Goal: Information Seeking & Learning: Check status

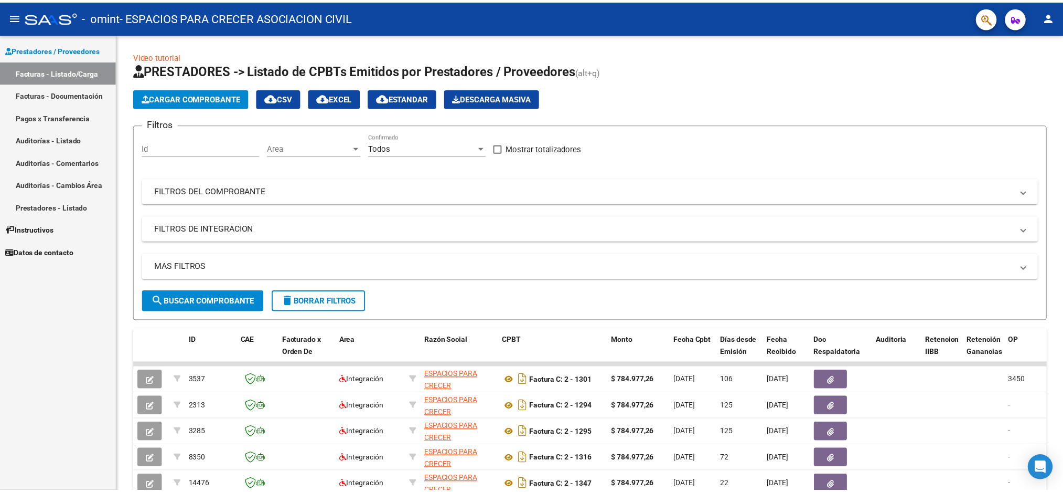
scroll to position [79, 0]
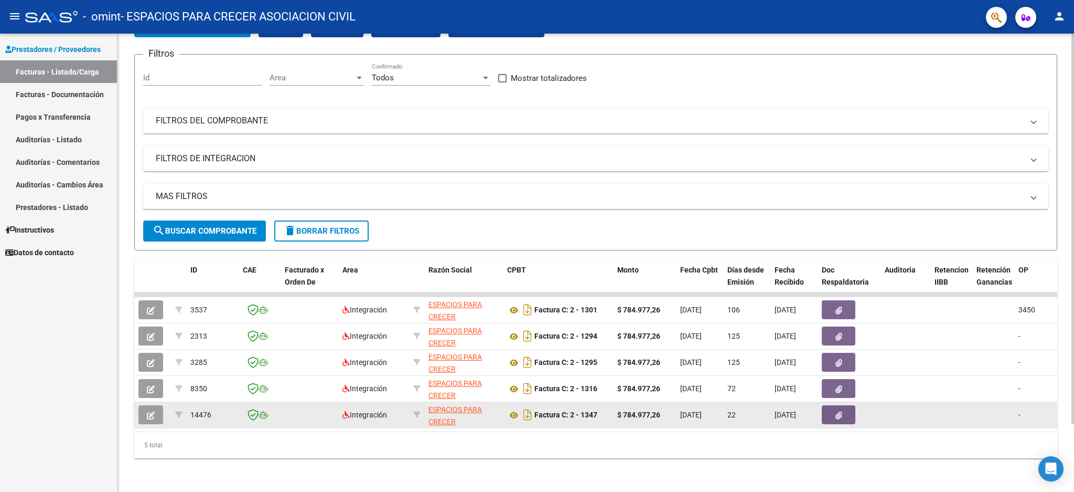
click at [153, 411] on icon "button" at bounding box center [151, 415] width 8 height 8
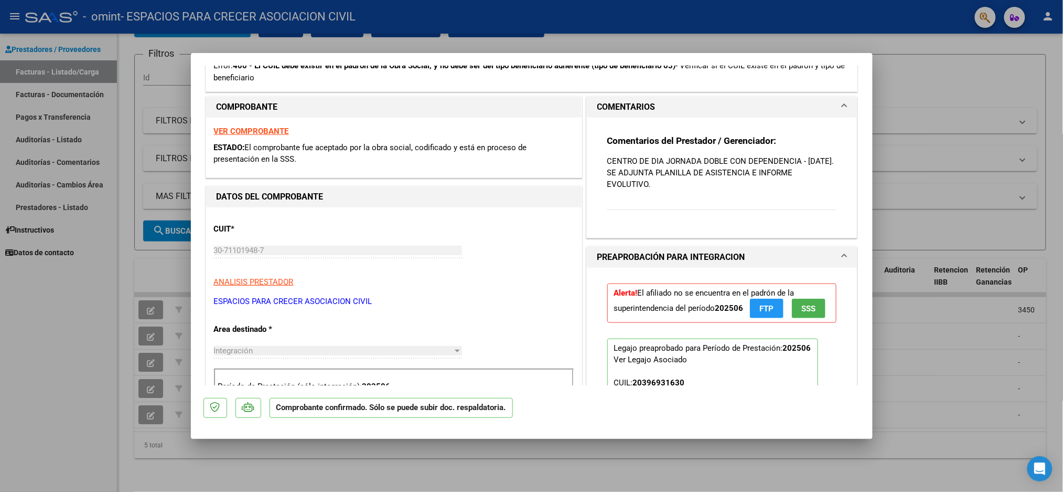
scroll to position [349, 0]
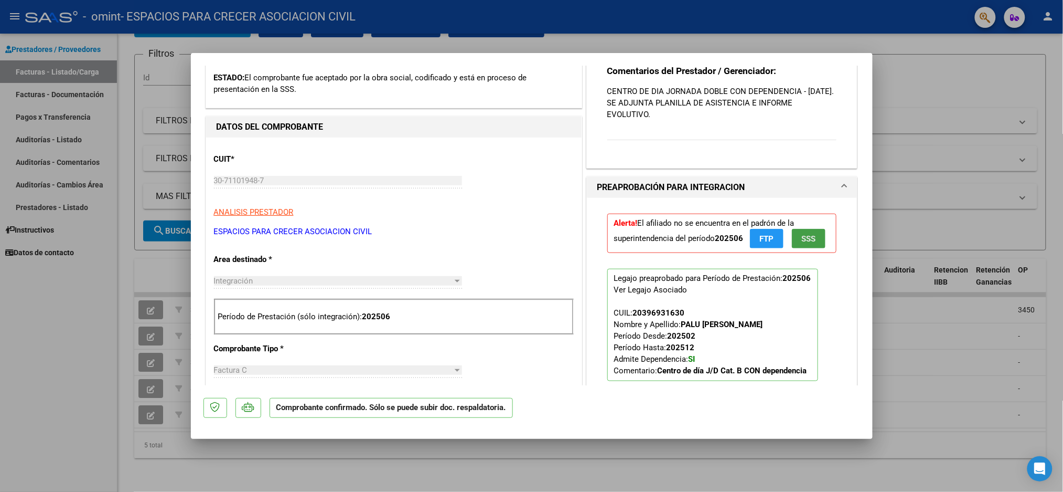
click at [802, 243] on span "SSS" at bounding box center [809, 238] width 14 height 9
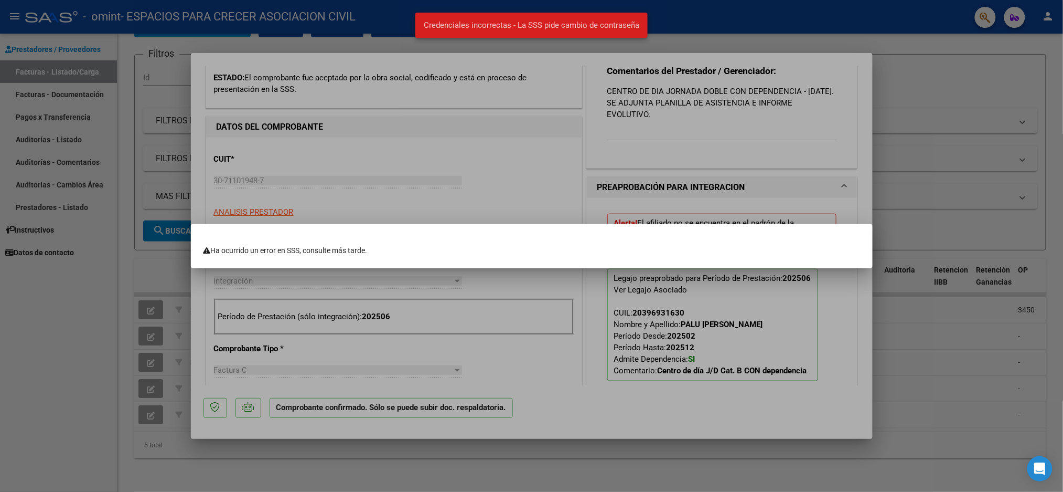
click at [564, 300] on div at bounding box center [531, 246] width 1063 height 492
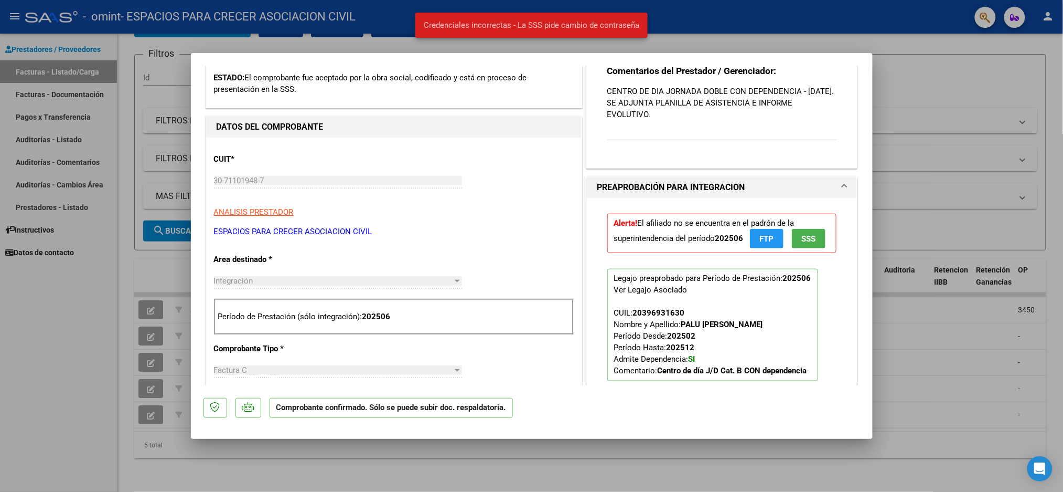
click at [766, 236] on span "FTP" at bounding box center [767, 238] width 14 height 9
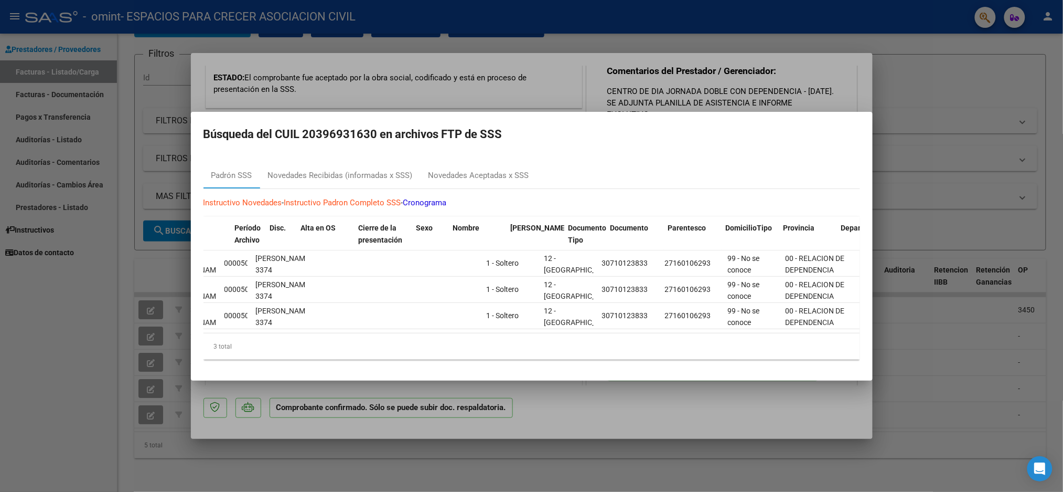
scroll to position [0, 0]
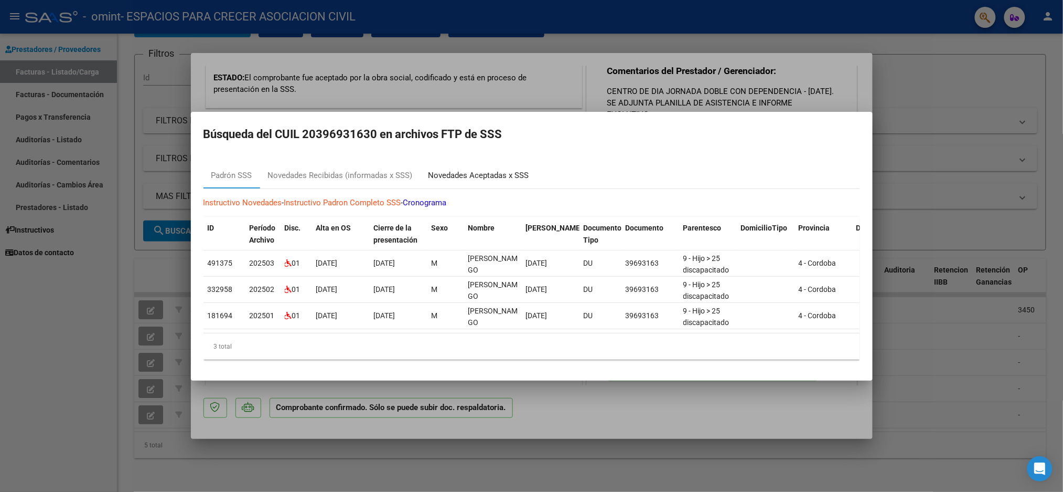
click at [473, 169] on div "Novedades Aceptadas x SSS" at bounding box center [479, 175] width 101 height 12
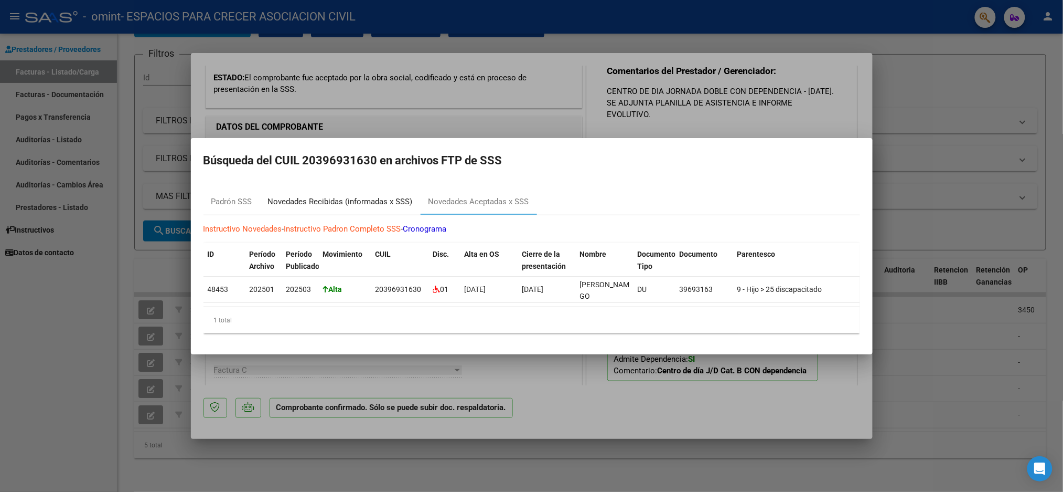
click at [368, 196] on div "Novedades Recibidas (informadas x SSS)" at bounding box center [340, 202] width 145 height 12
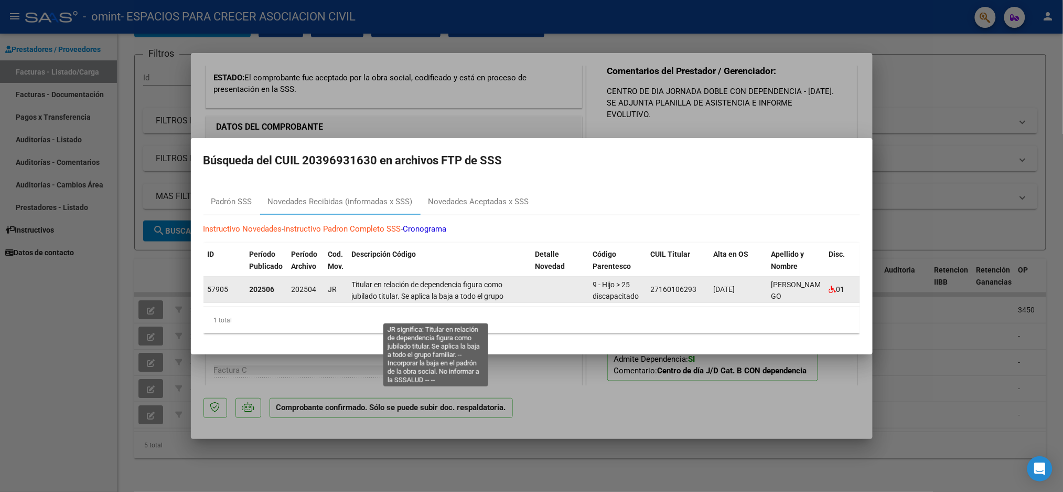
click at [427, 289] on span "Titular en relación de dependencia figura como jubilado titular. Se aplica la b…" at bounding box center [436, 302] width 168 height 44
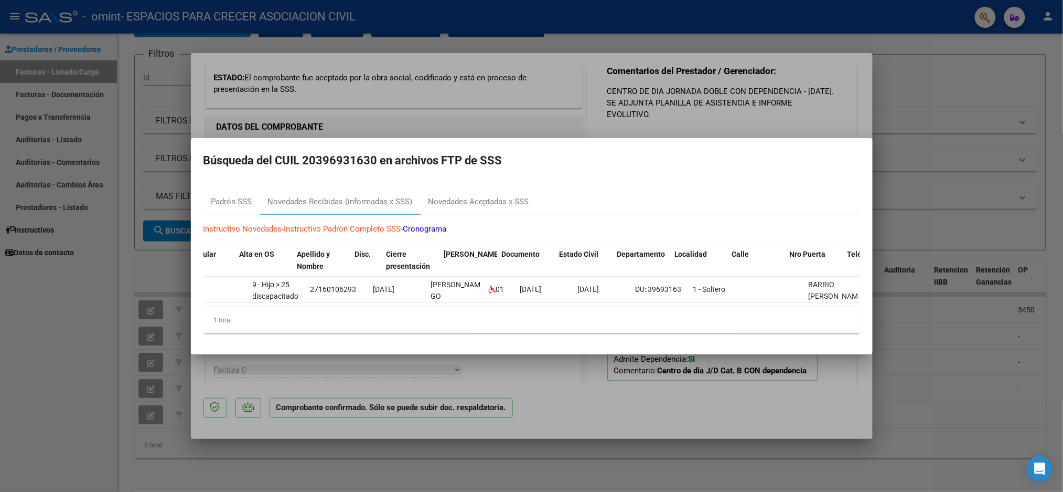
scroll to position [0, 542]
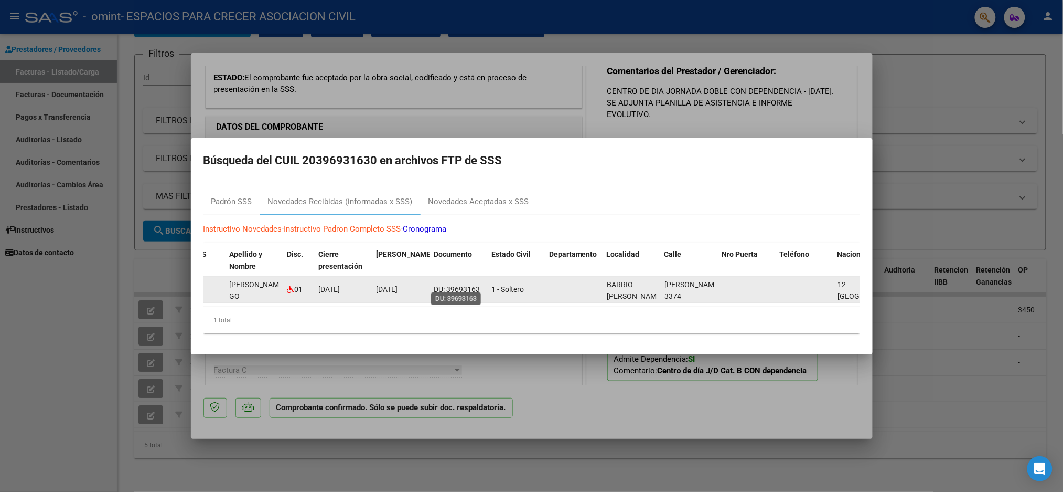
drag, startPoint x: 481, startPoint y: 285, endPoint x: 446, endPoint y: 286, distance: 34.1
click at [446, 286] on div "DU: 39693163" at bounding box center [458, 289] width 49 height 12
copy span "39693163"
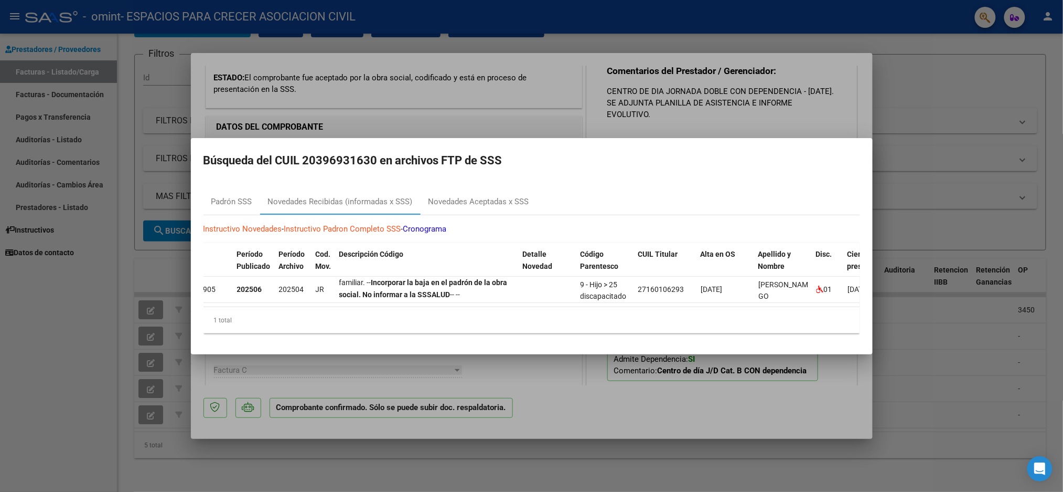
scroll to position [0, 0]
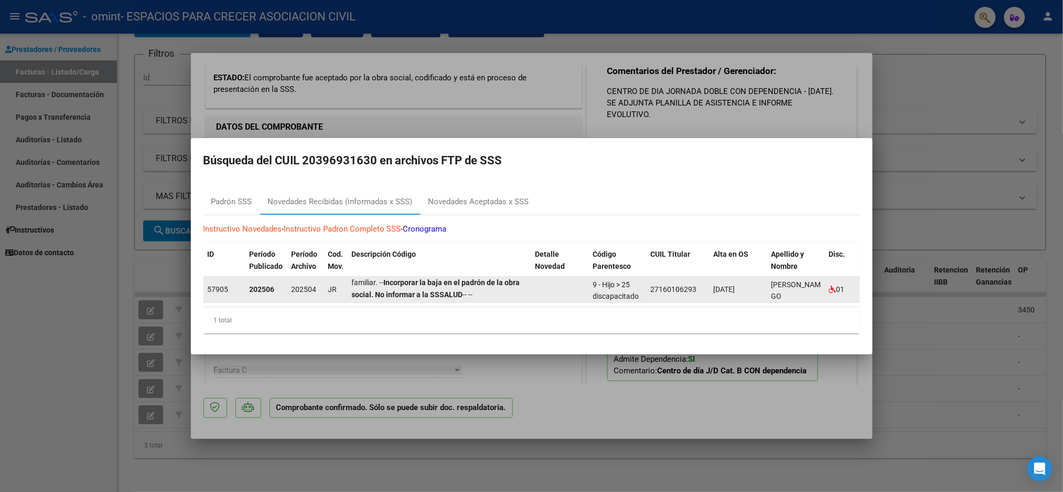
drag, startPoint x: 275, startPoint y: 284, endPoint x: 237, endPoint y: 284, distance: 37.8
click at [237, 284] on div "[CREDIT_CARD_NUMBER] JR Titular en relación de dependencia figura como jubilado…" at bounding box center [922, 289] width 1437 height 26
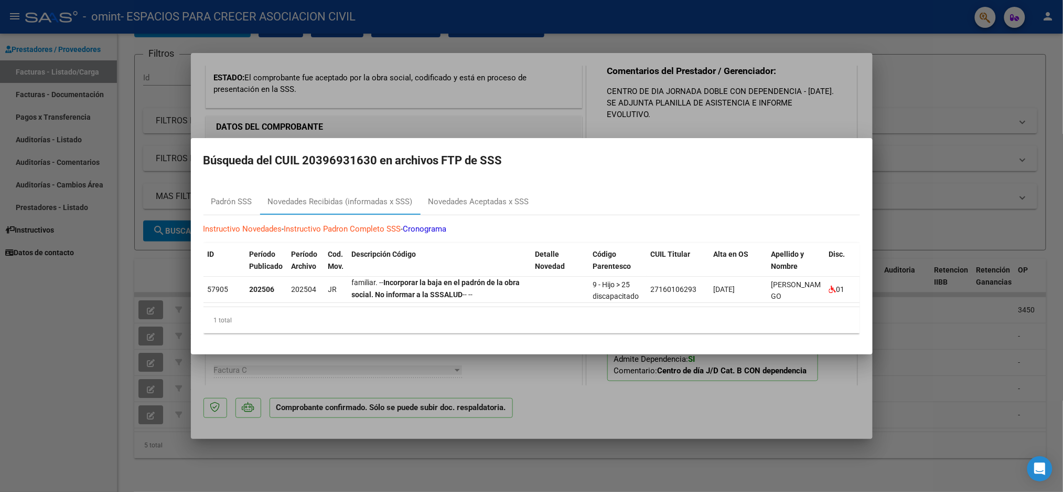
click at [436, 225] on link "Cronograma" at bounding box center [425, 228] width 44 height 9
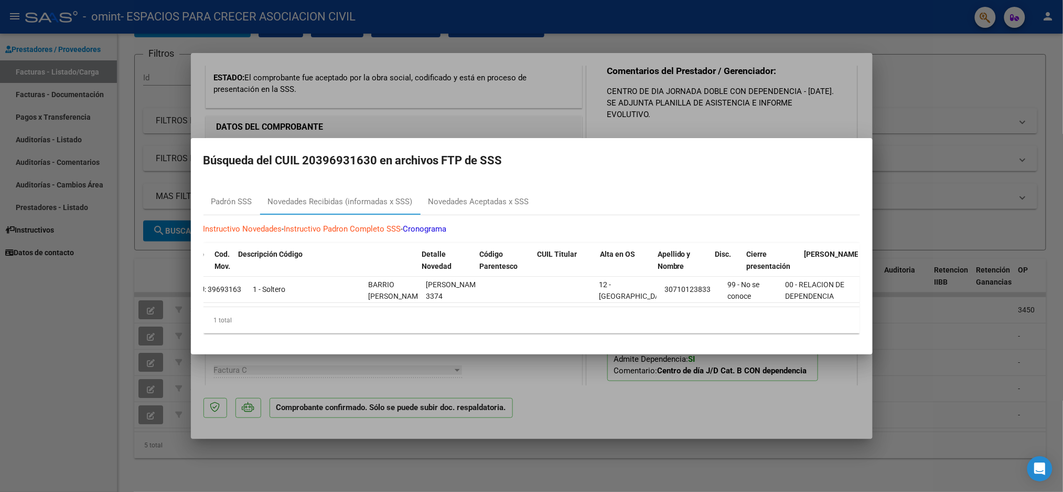
scroll to position [0, 45]
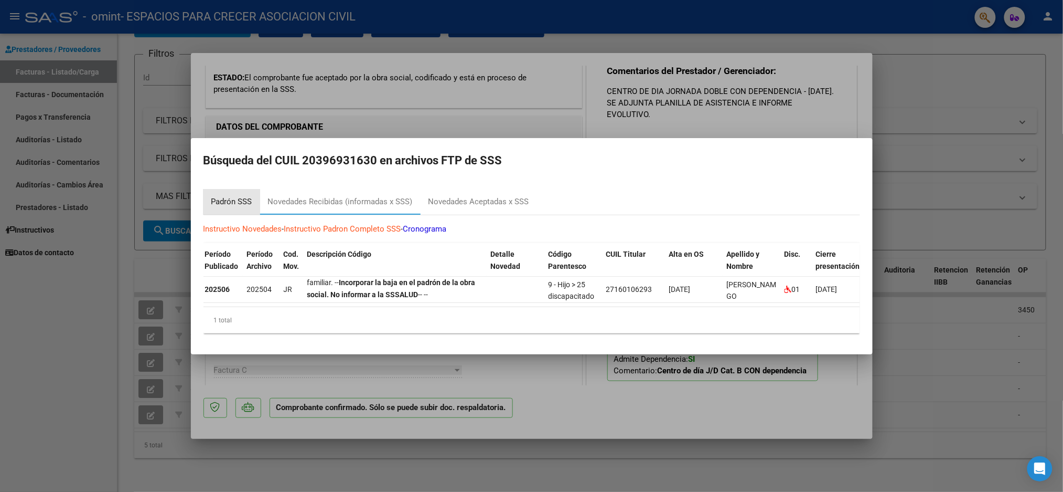
click at [228, 196] on div "Padrón SSS" at bounding box center [231, 202] width 41 height 12
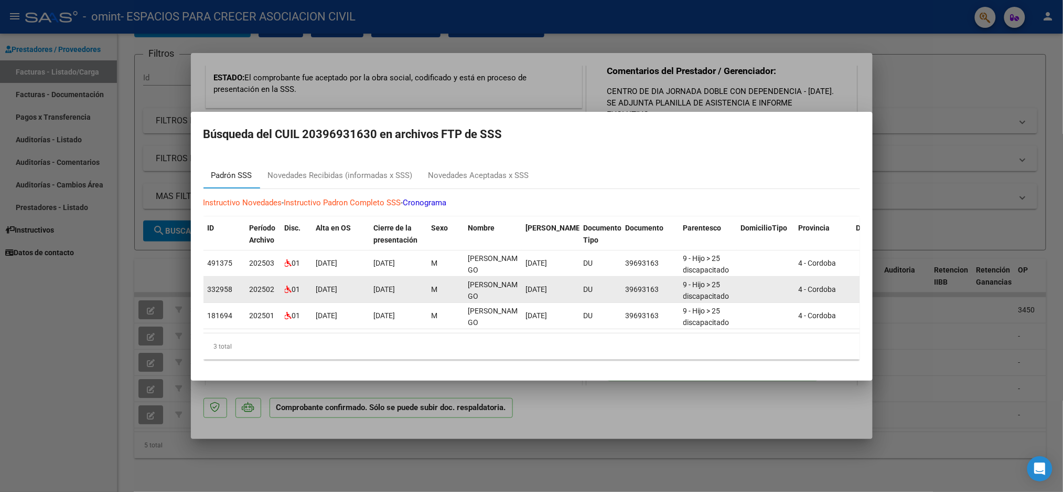
scroll to position [2, 0]
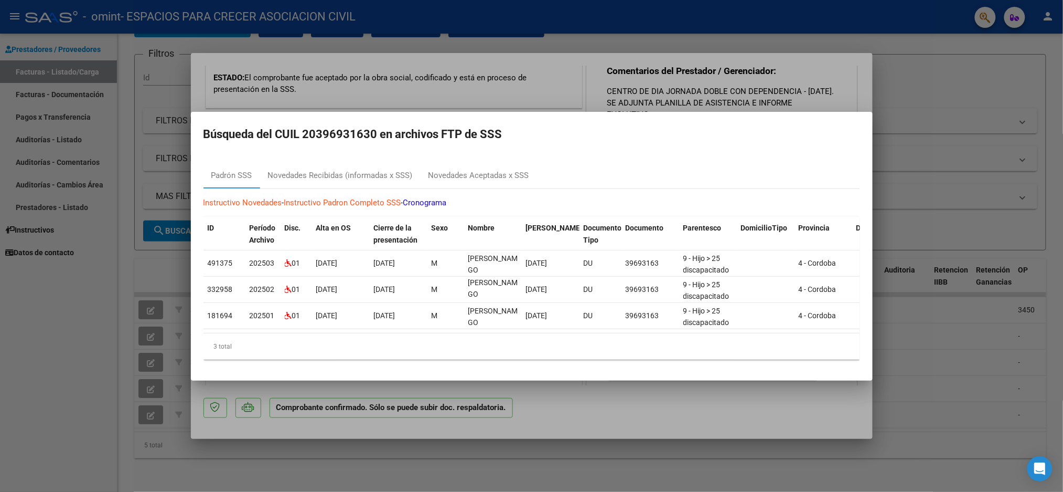
click at [422, 325] on datatable-selection "491375 202503 01 [DATE] [DATE] M [PERSON_NAME] GO [DATE] DU 39693163 9 - Hijo >…" at bounding box center [532, 326] width 657 height 9
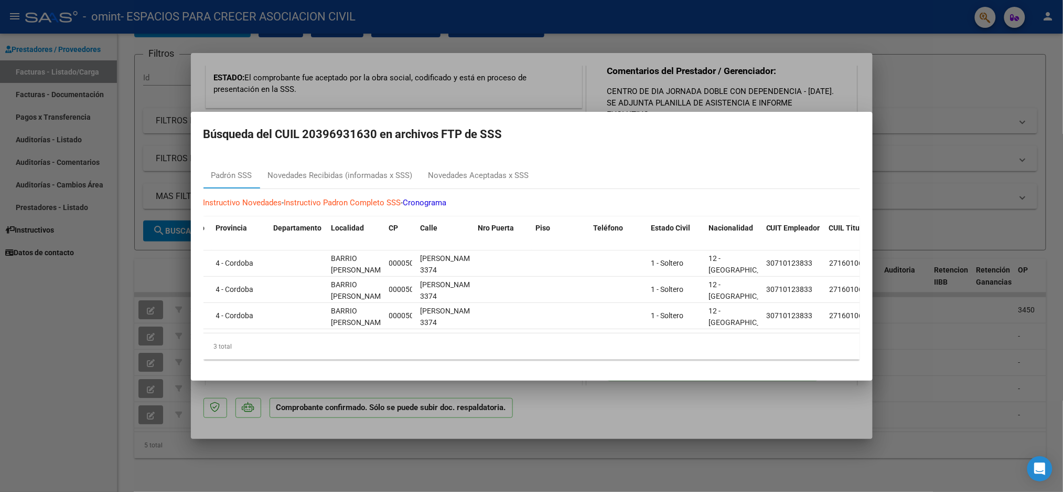
click at [598, 87] on div at bounding box center [531, 246] width 1063 height 492
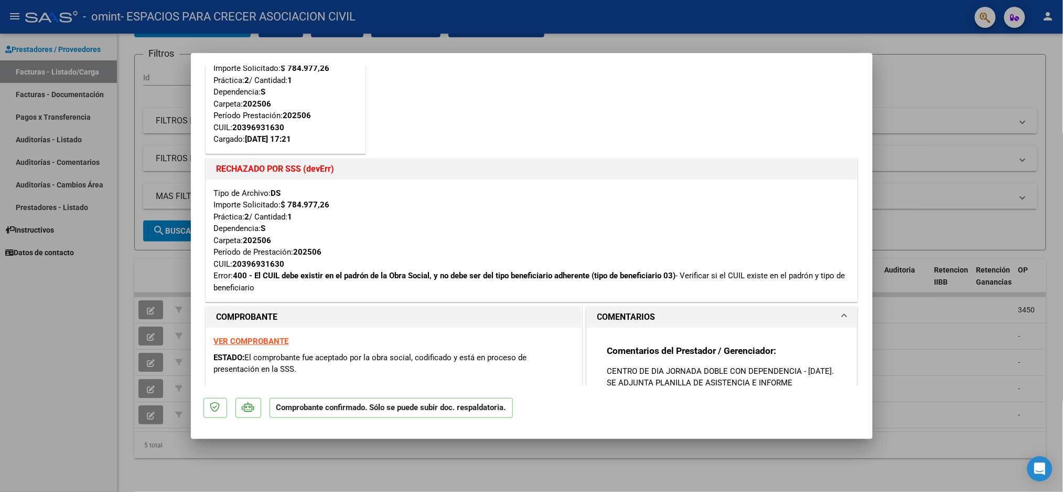
scroll to position [0, 0]
